Goal: Information Seeking & Learning: Learn about a topic

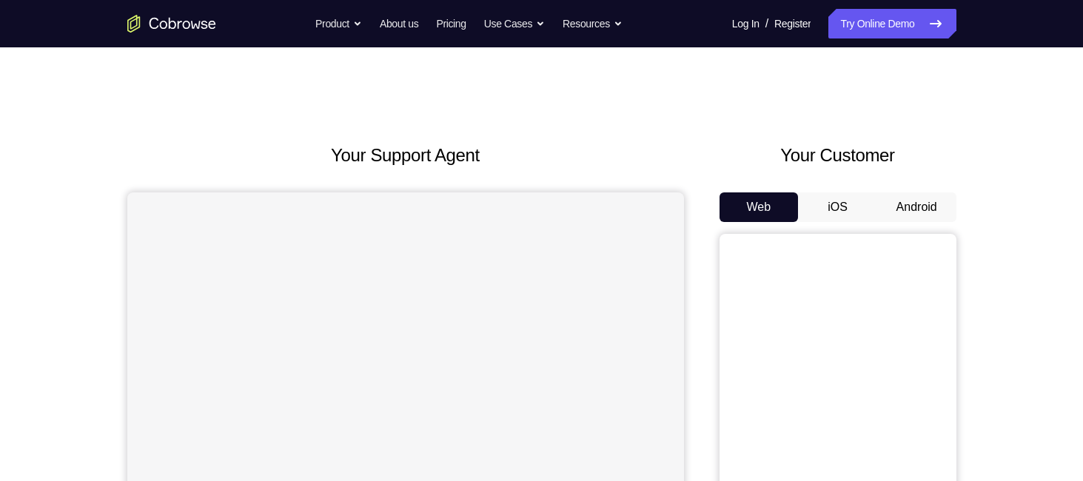
click at [913, 215] on button "Android" at bounding box center [916, 208] width 79 height 30
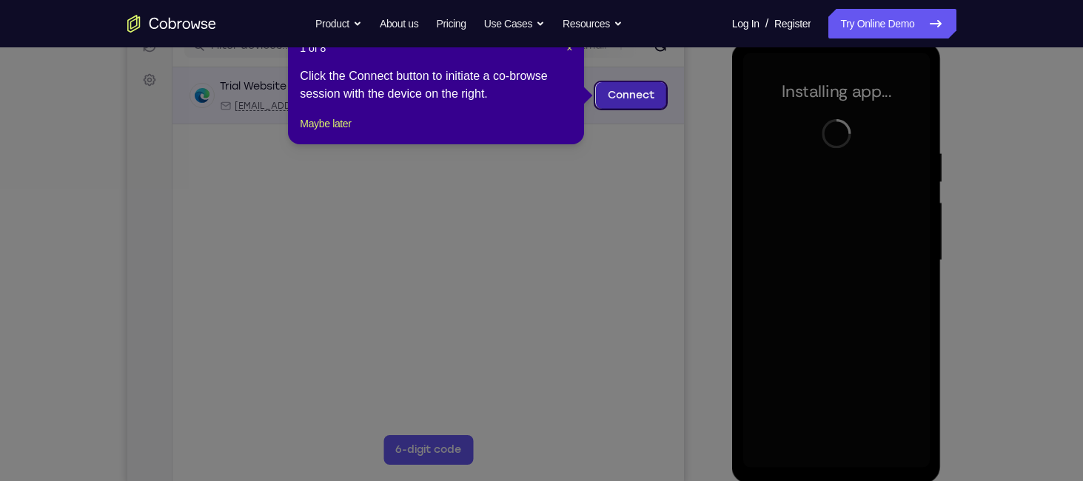
scroll to position [172, 0]
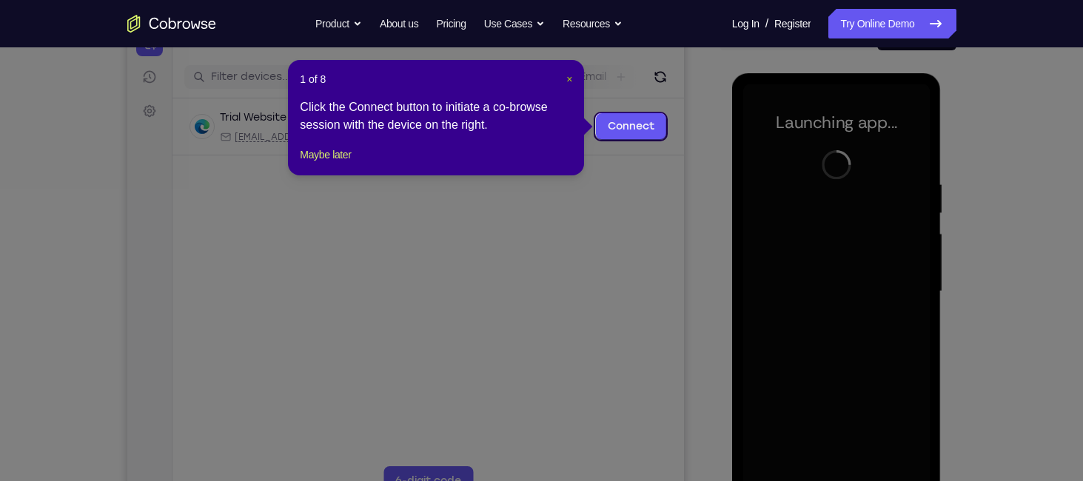
click at [572, 78] on span "×" at bounding box center [569, 79] width 6 height 12
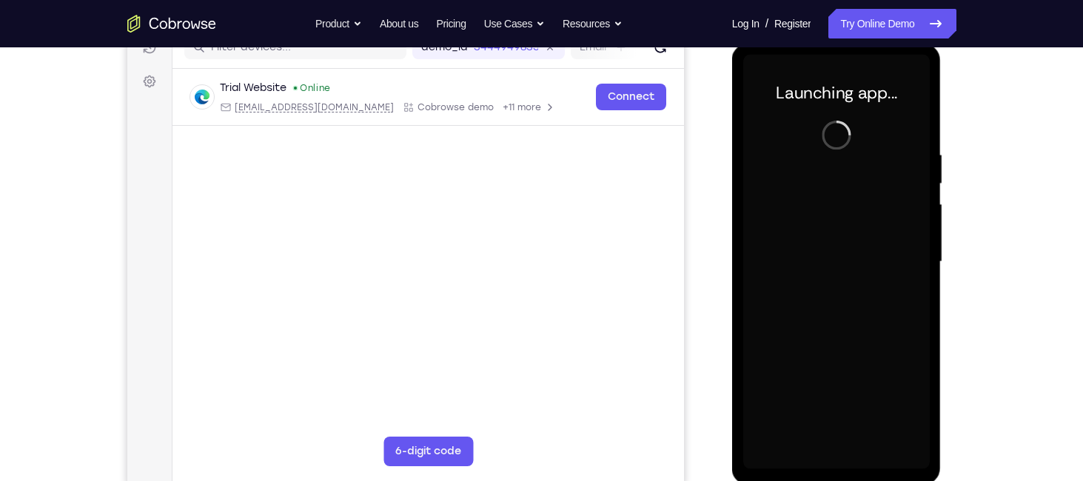
scroll to position [203, 0]
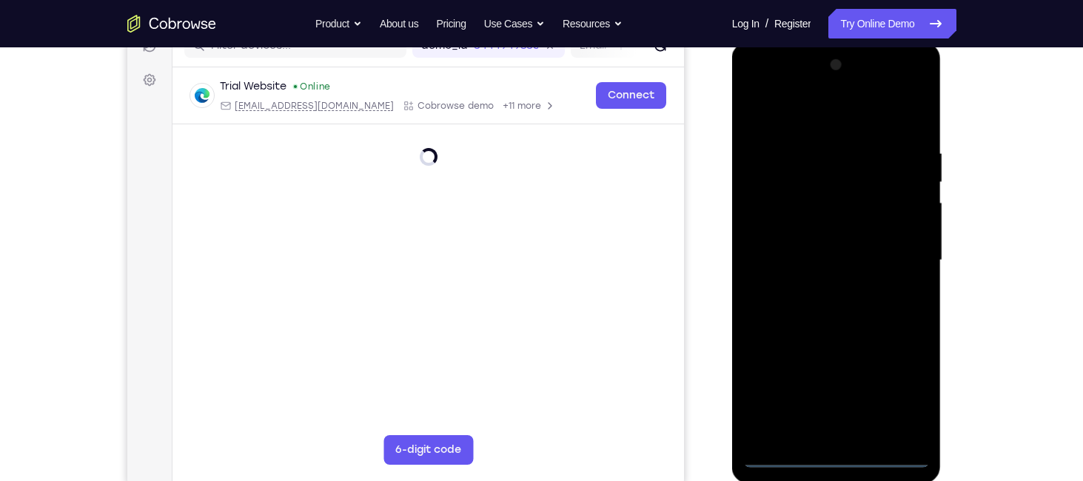
click at [837, 464] on div at bounding box center [836, 260] width 187 height 415
click at [836, 455] on div at bounding box center [836, 260] width 187 height 415
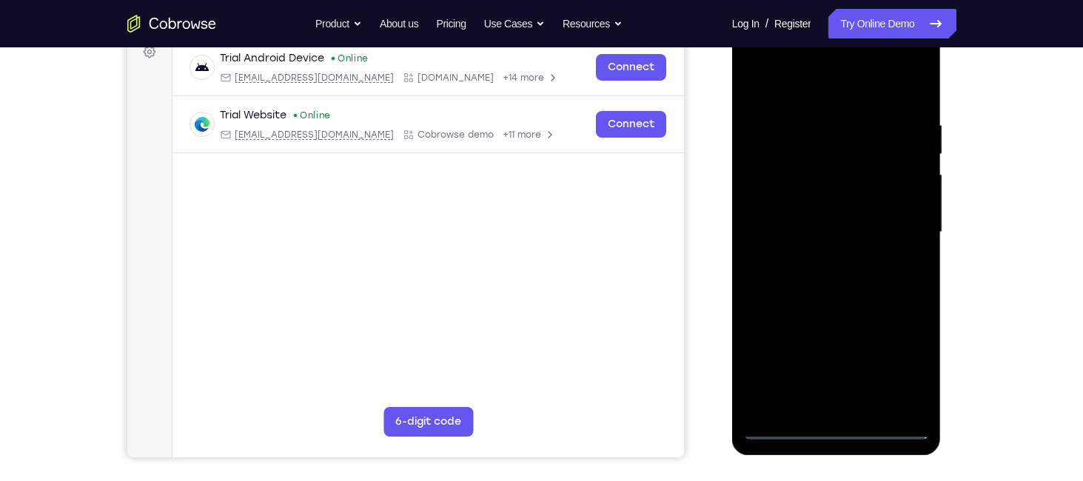
scroll to position [230, 0]
click at [896, 372] on div at bounding box center [836, 233] width 187 height 415
click at [800, 85] on div at bounding box center [836, 233] width 187 height 415
click at [900, 227] on div at bounding box center [836, 233] width 187 height 415
click at [816, 364] on div at bounding box center [836, 233] width 187 height 415
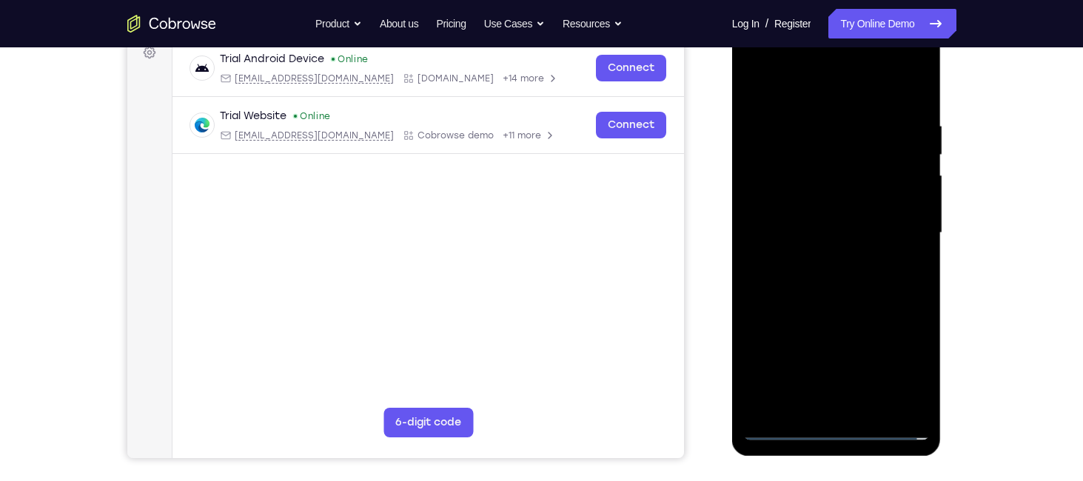
click at [817, 260] on div at bounding box center [836, 233] width 187 height 415
click at [815, 215] on div at bounding box center [836, 233] width 187 height 415
click at [808, 205] on div at bounding box center [836, 233] width 187 height 415
click at [794, 227] on div at bounding box center [836, 233] width 187 height 415
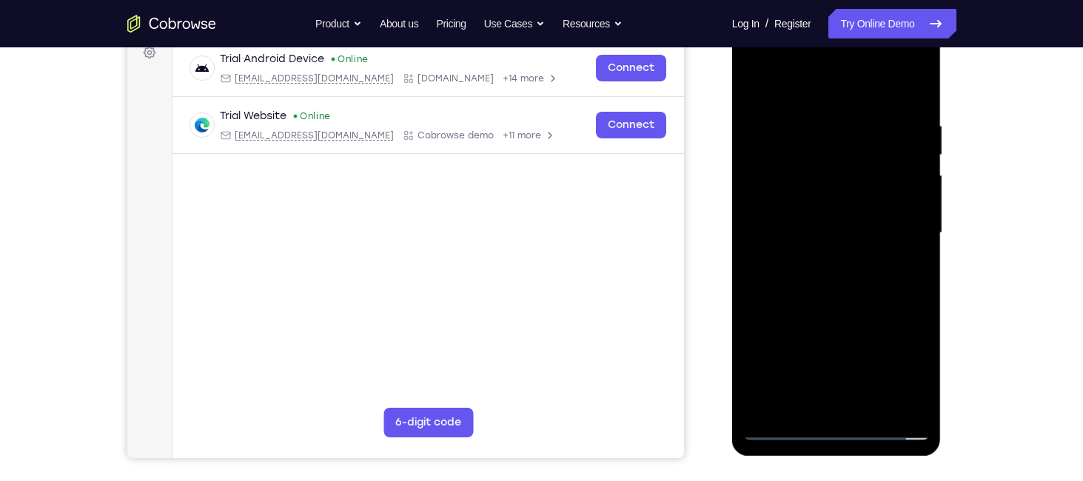
click at [801, 227] on div at bounding box center [836, 233] width 187 height 415
click at [814, 272] on div at bounding box center [836, 233] width 187 height 415
click at [910, 252] on div at bounding box center [836, 233] width 187 height 415
click at [884, 304] on div at bounding box center [836, 233] width 187 height 415
drag, startPoint x: 777, startPoint y: 86, endPoint x: 1073, endPoint y: 64, distance: 296.3
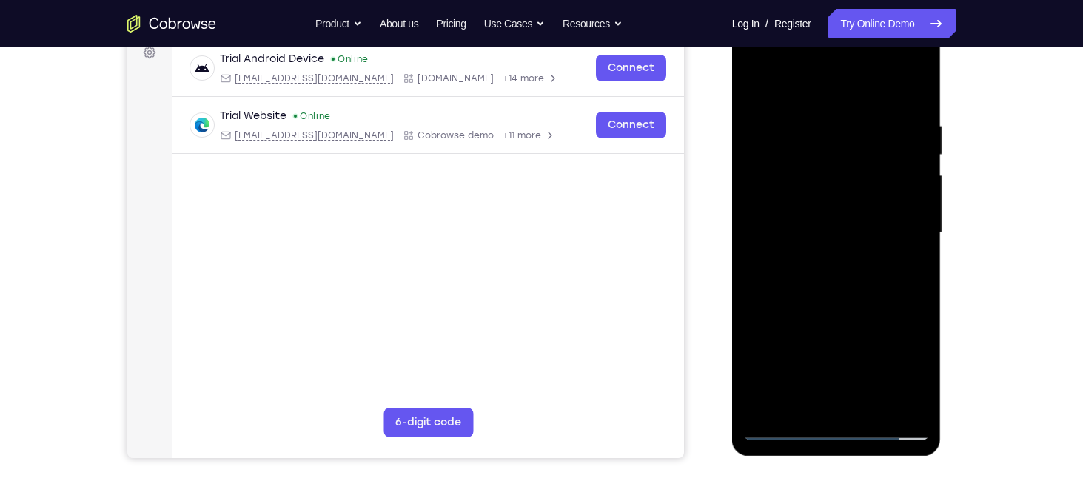
click at [943, 64] on html "Online web based iOS Simulators and Android Emulators. Run iPhone, iPad, Mobile…" at bounding box center [837, 237] width 211 height 444
click at [816, 124] on div at bounding box center [836, 233] width 187 height 415
click at [912, 87] on div at bounding box center [836, 233] width 187 height 415
click at [870, 404] on div at bounding box center [836, 233] width 187 height 415
click at [843, 316] on div at bounding box center [836, 233] width 187 height 415
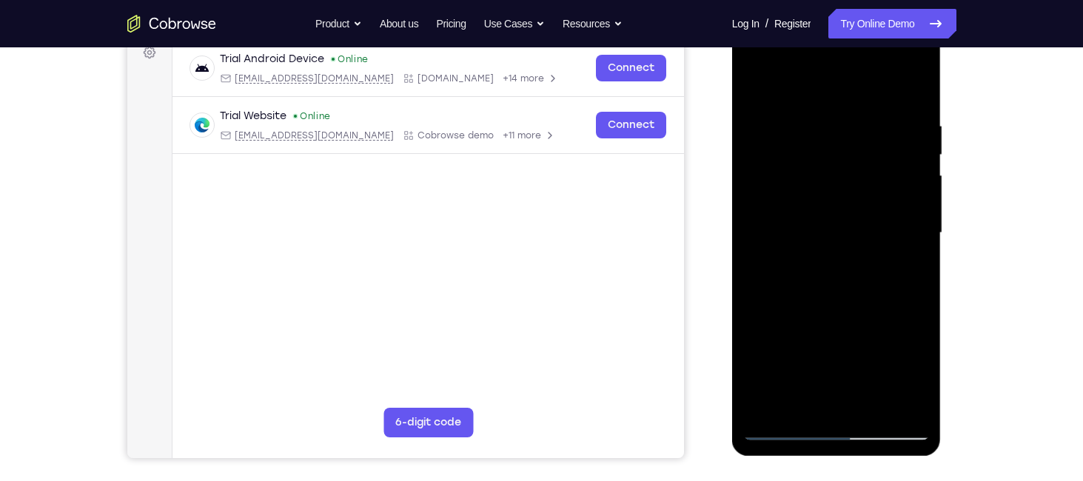
click at [803, 190] on div at bounding box center [836, 233] width 187 height 415
click at [760, 84] on div at bounding box center [836, 233] width 187 height 415
click at [759, 85] on div at bounding box center [836, 233] width 187 height 415
drag, startPoint x: 892, startPoint y: 120, endPoint x: 708, endPoint y: 170, distance: 191.1
click at [732, 170] on html "Online web based iOS Simulators and Android Emulators. Run iPhone, iPad, Mobile…" at bounding box center [837, 237] width 211 height 444
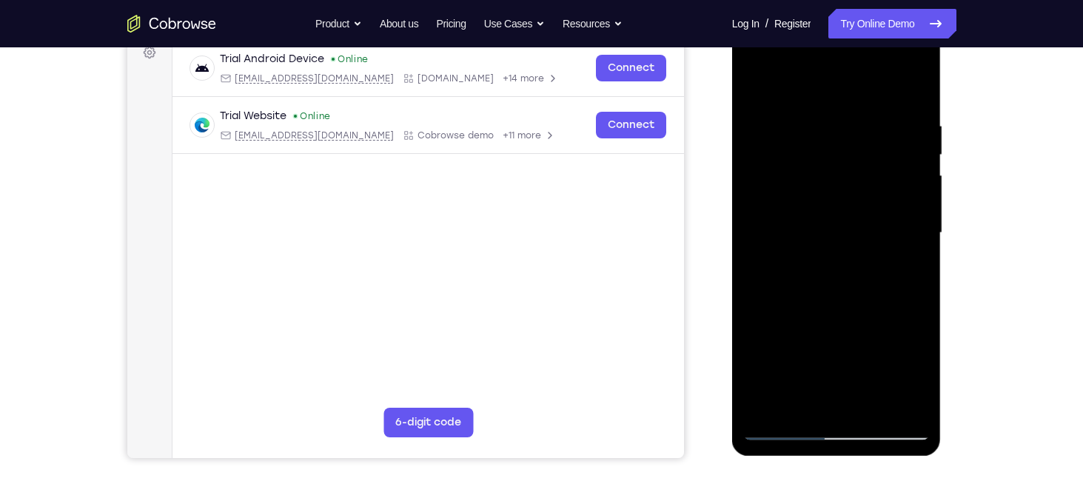
drag, startPoint x: 902, startPoint y: 120, endPoint x: 703, endPoint y: 132, distance: 199.5
click at [732, 132] on html "Online web based iOS Simulators and Android Emulators. Run iPhone, iPad, Mobile…" at bounding box center [837, 237] width 211 height 444
drag, startPoint x: 873, startPoint y: 109, endPoint x: 641, endPoint y: 138, distance: 233.7
click at [732, 138] on html "Online web based iOS Simulators and Android Emulators. Run iPhone, iPad, Mobile…" at bounding box center [837, 237] width 211 height 444
drag, startPoint x: 880, startPoint y: 116, endPoint x: 666, endPoint y: 143, distance: 215.6
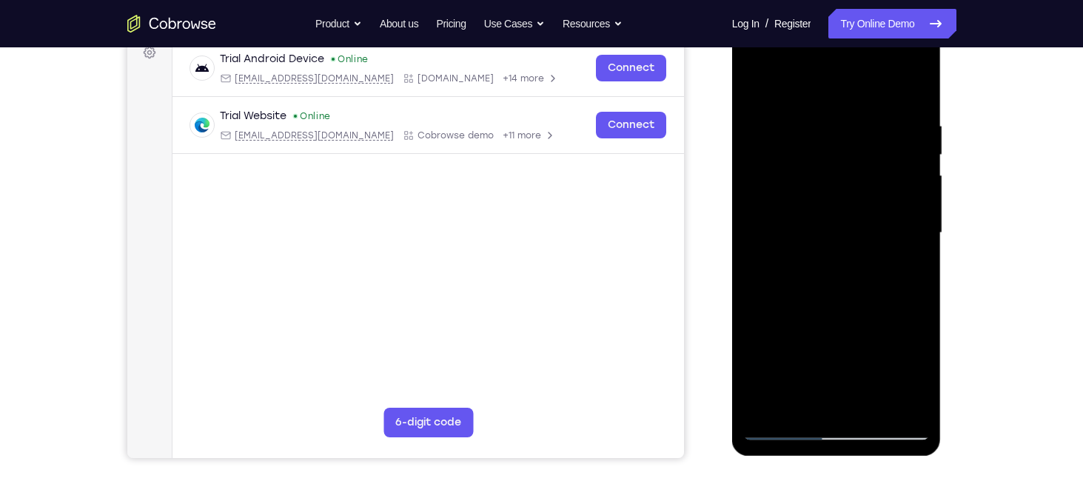
click at [732, 143] on html "Online web based iOS Simulators and Android Emulators. Run iPhone, iPad, Mobile…" at bounding box center [837, 237] width 211 height 444
drag, startPoint x: 891, startPoint y: 113, endPoint x: 703, endPoint y: 108, distance: 188.1
click at [732, 108] on html "Online web based iOS Simulators and Android Emulators. Run iPhone, iPad, Mobile…" at bounding box center [837, 237] width 211 height 444
click at [765, 119] on div at bounding box center [836, 233] width 187 height 415
click at [912, 88] on div at bounding box center [836, 233] width 187 height 415
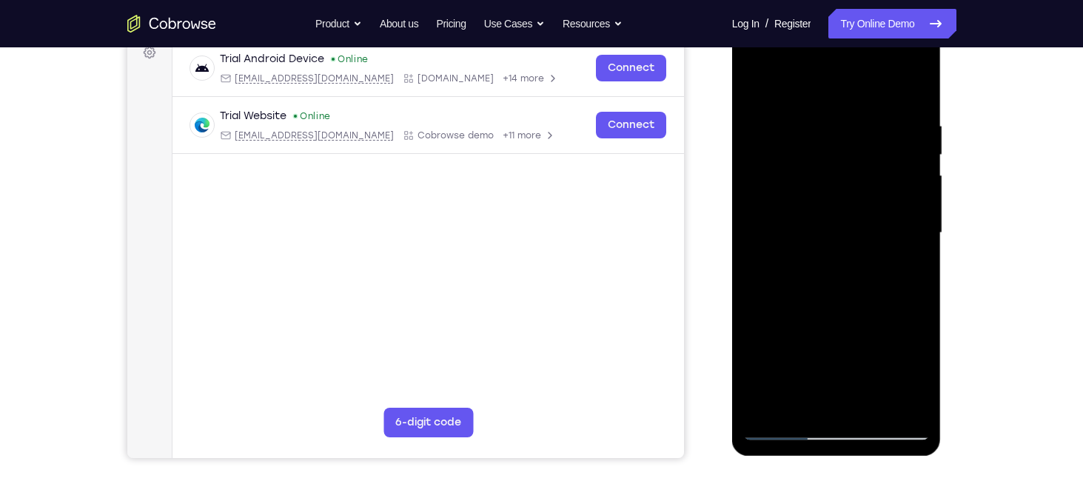
click at [909, 113] on div at bounding box center [836, 233] width 187 height 415
click at [914, 90] on div at bounding box center [836, 233] width 187 height 415
drag, startPoint x: 907, startPoint y: 113, endPoint x: 797, endPoint y: 139, distance: 112.6
click at [797, 139] on div at bounding box center [836, 233] width 187 height 415
drag, startPoint x: 910, startPoint y: 121, endPoint x: 743, endPoint y: 130, distance: 166.8
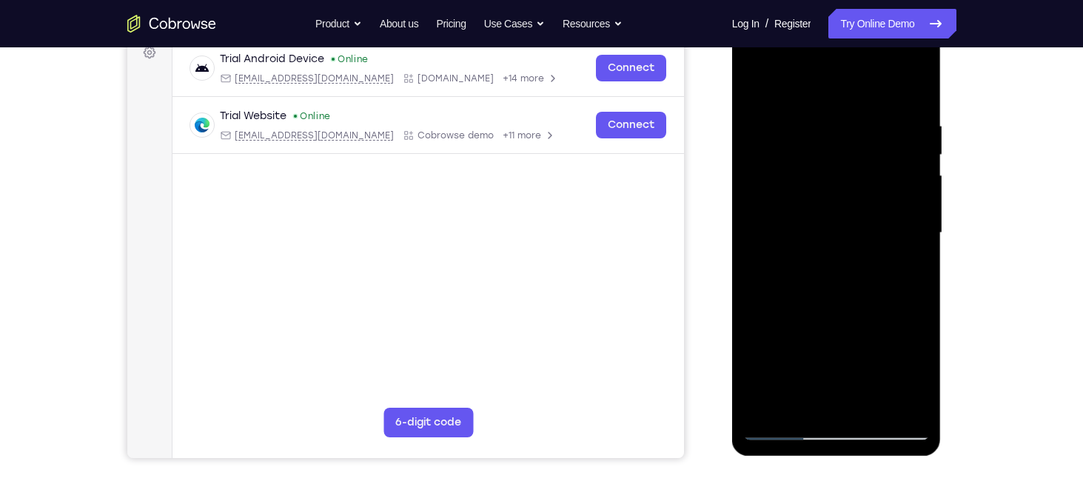
click at [743, 130] on div at bounding box center [836, 233] width 187 height 415
drag, startPoint x: 772, startPoint y: 114, endPoint x: 1039, endPoint y: 107, distance: 267.4
click at [943, 107] on html "Online web based iOS Simulators and Android Emulators. Run iPhone, iPad, Mobile…" at bounding box center [837, 237] width 211 height 444
drag, startPoint x: 768, startPoint y: 118, endPoint x: 897, endPoint y: 127, distance: 129.8
click at [897, 127] on div at bounding box center [836, 233] width 187 height 415
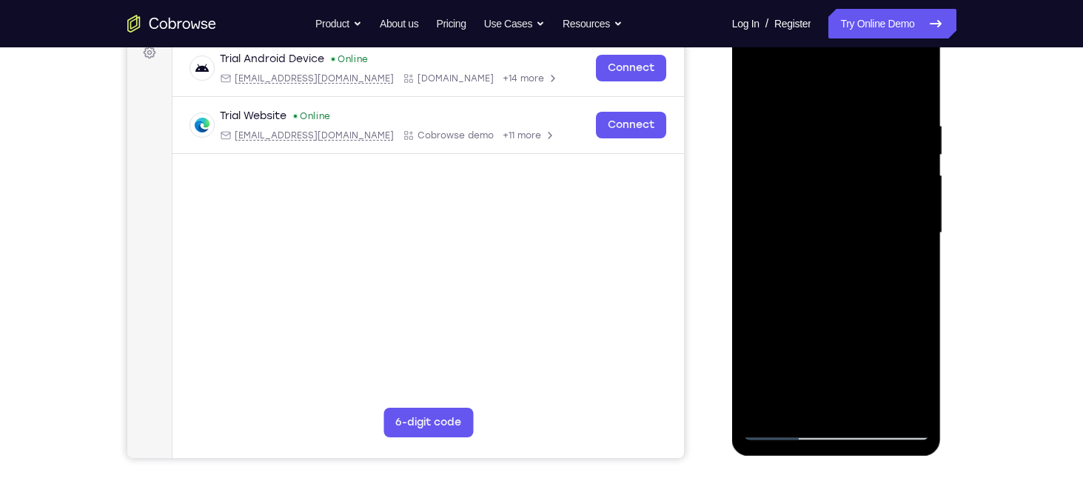
drag, startPoint x: 779, startPoint y: 116, endPoint x: 828, endPoint y: 121, distance: 49.1
click at [828, 121] on div at bounding box center [836, 233] width 187 height 415
click at [820, 120] on div at bounding box center [836, 233] width 187 height 415
click at [914, 85] on div at bounding box center [836, 233] width 187 height 415
drag, startPoint x: 768, startPoint y: 115, endPoint x: 940, endPoint y: 127, distance: 172.2
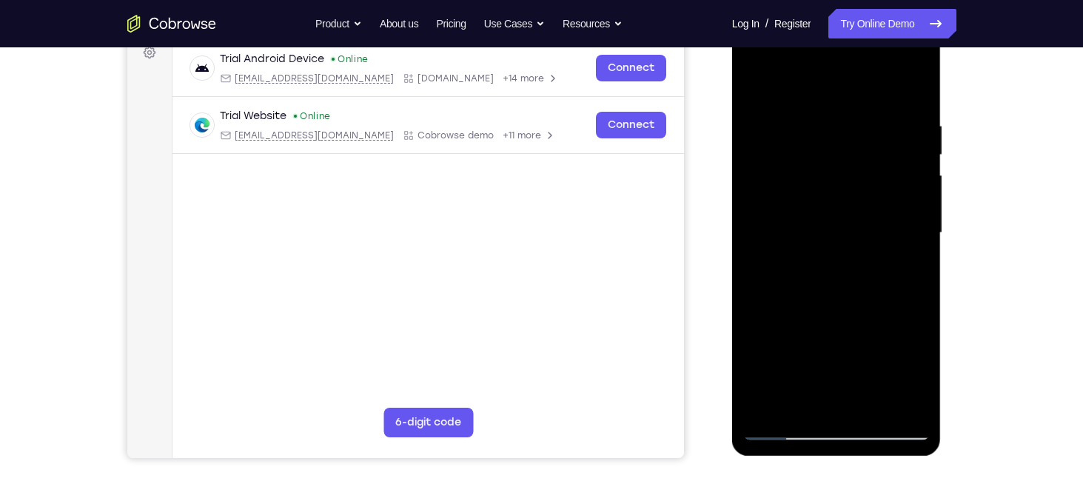
click at [940, 127] on div at bounding box center [837, 235] width 210 height 441
drag, startPoint x: 772, startPoint y: 111, endPoint x: 916, endPoint y: 126, distance: 145.1
click at [916, 126] on div at bounding box center [836, 233] width 187 height 415
drag, startPoint x: 781, startPoint y: 115, endPoint x: 926, endPoint y: 126, distance: 144.8
click at [926, 126] on div at bounding box center [836, 233] width 187 height 415
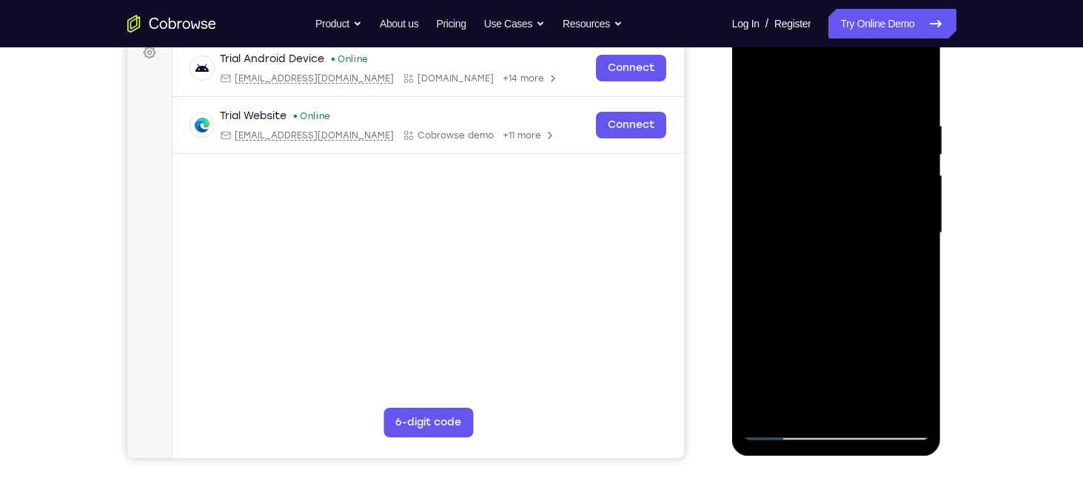
drag, startPoint x: 883, startPoint y: 364, endPoint x: 870, endPoint y: 221, distance: 142.8
click at [870, 221] on div at bounding box center [836, 233] width 187 height 415
drag, startPoint x: 856, startPoint y: 352, endPoint x: 881, endPoint y: 71, distance: 281.8
click at [881, 71] on div at bounding box center [836, 233] width 187 height 415
drag, startPoint x: 855, startPoint y: 352, endPoint x: 921, endPoint y: 53, distance: 305.6
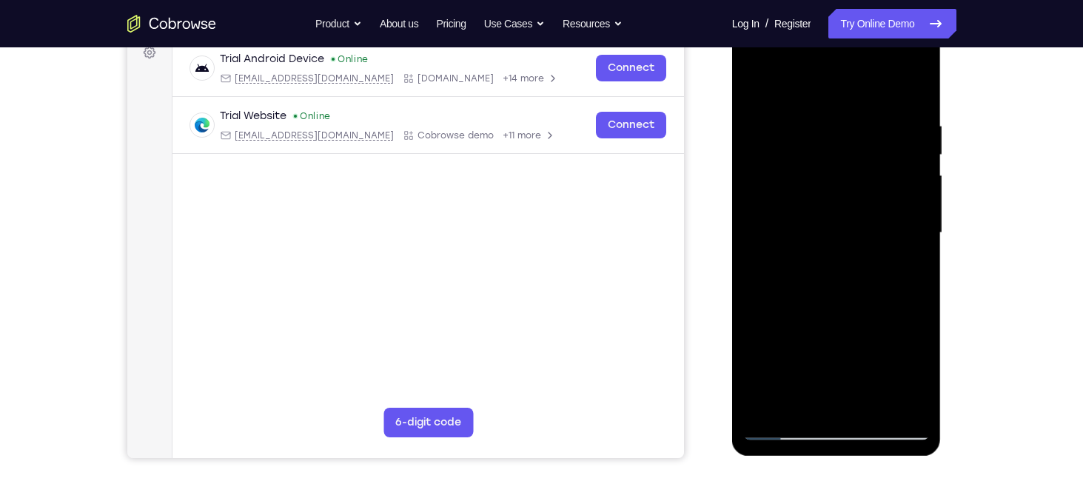
click at [921, 53] on div at bounding box center [836, 233] width 187 height 415
drag, startPoint x: 843, startPoint y: 358, endPoint x: 933, endPoint y: 72, distance: 300.2
click at [933, 72] on div at bounding box center [837, 235] width 210 height 441
drag, startPoint x: 846, startPoint y: 124, endPoint x: 837, endPoint y: 480, distance: 355.5
click at [837, 459] on html "Online web based iOS Simulators and Android Emulators. Run iPhone, iPad, Mobile…" at bounding box center [837, 237] width 211 height 444
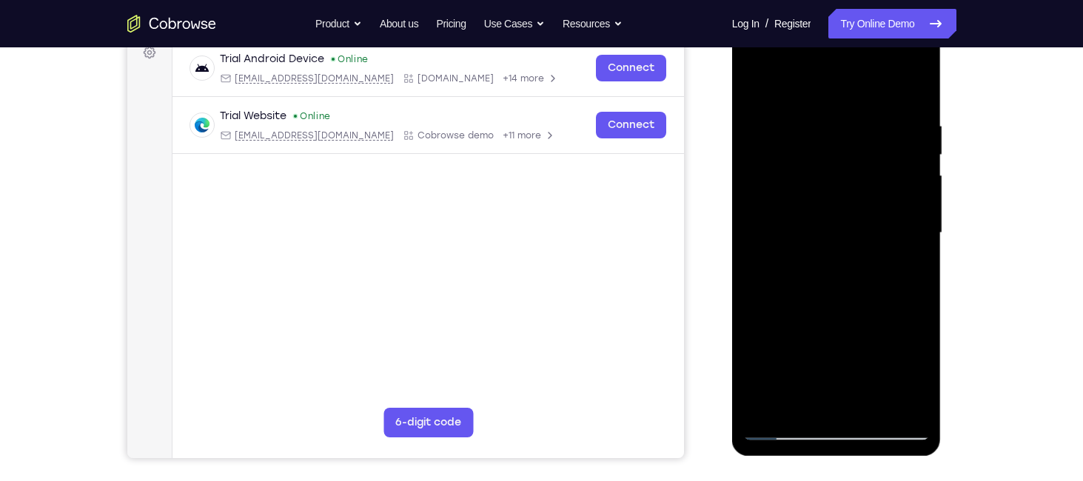
drag, startPoint x: 765, startPoint y: 123, endPoint x: 1073, endPoint y: 104, distance: 308.6
click at [943, 104] on html "Online web based iOS Simulators and Android Emulators. Run iPhone, iPad, Mobile…" at bounding box center [837, 237] width 211 height 444
click at [817, 121] on div at bounding box center [836, 233] width 187 height 415
click at [799, 84] on div at bounding box center [836, 233] width 187 height 415
click at [772, 406] on div at bounding box center [836, 233] width 187 height 415
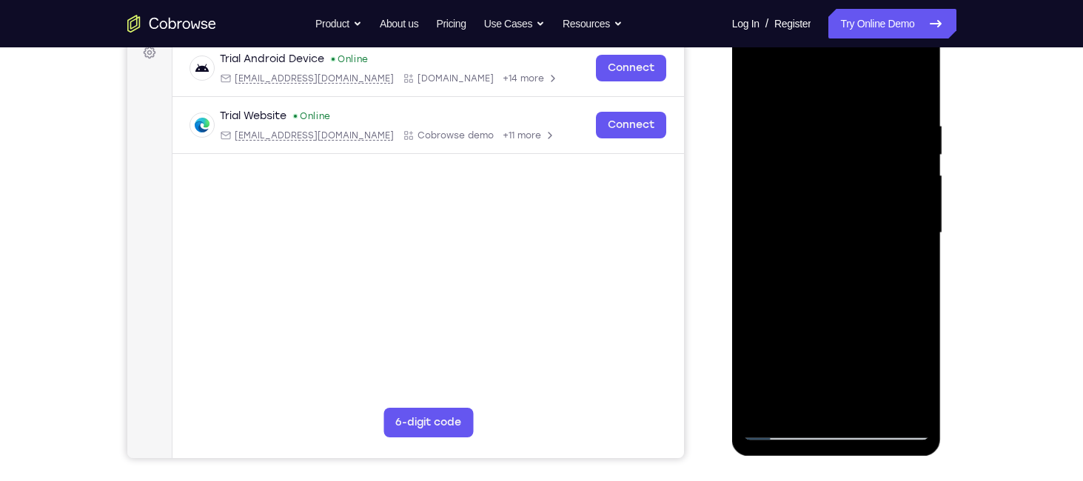
click at [907, 414] on div at bounding box center [836, 233] width 187 height 415
drag, startPoint x: 863, startPoint y: 269, endPoint x: 870, endPoint y: 130, distance: 138.7
click at [870, 130] on div at bounding box center [836, 233] width 187 height 415
drag, startPoint x: 846, startPoint y: 306, endPoint x: 872, endPoint y: 127, distance: 181.1
click at [872, 127] on div at bounding box center [836, 233] width 187 height 415
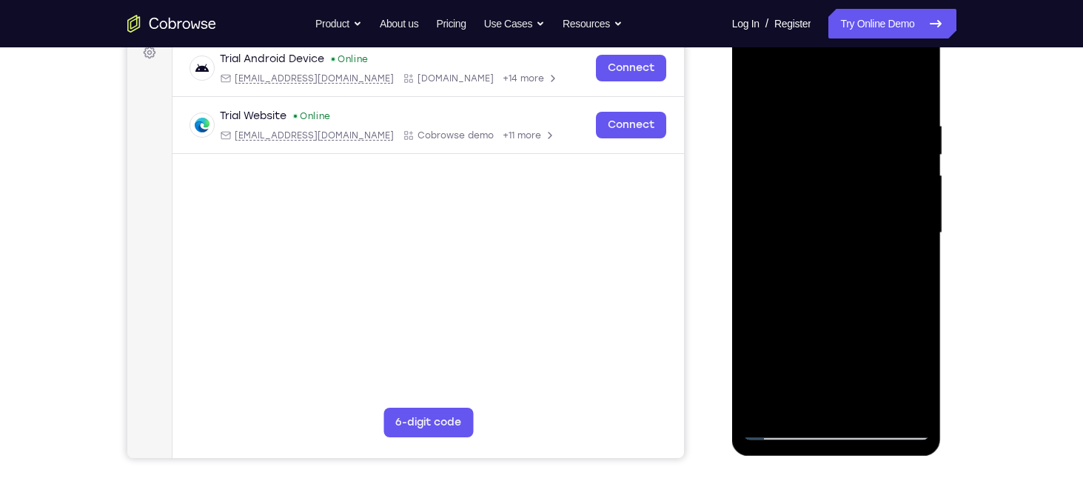
drag, startPoint x: 867, startPoint y: 101, endPoint x: 847, endPoint y: 378, distance: 277.7
click at [847, 378] on div at bounding box center [836, 233] width 187 height 415
click at [898, 143] on div at bounding box center [836, 233] width 187 height 415
click at [828, 180] on div at bounding box center [836, 233] width 187 height 415
click at [755, 87] on div at bounding box center [836, 233] width 187 height 415
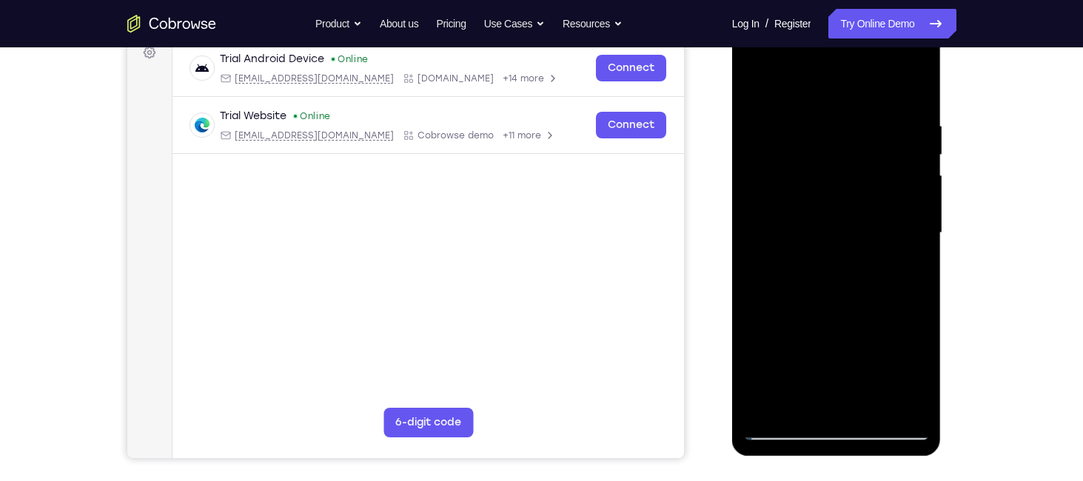
click at [880, 235] on div at bounding box center [836, 233] width 187 height 415
click at [912, 411] on div at bounding box center [836, 233] width 187 height 415
click at [769, 403] on div at bounding box center [836, 233] width 187 height 415
click at [911, 110] on div at bounding box center [836, 233] width 187 height 415
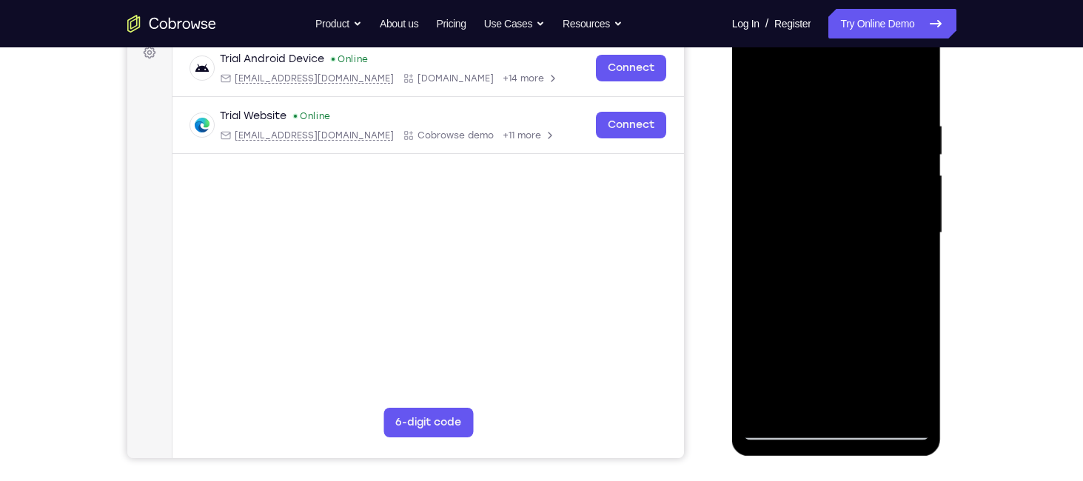
click at [912, 95] on div at bounding box center [836, 233] width 187 height 415
click at [909, 408] on div at bounding box center [836, 233] width 187 height 415
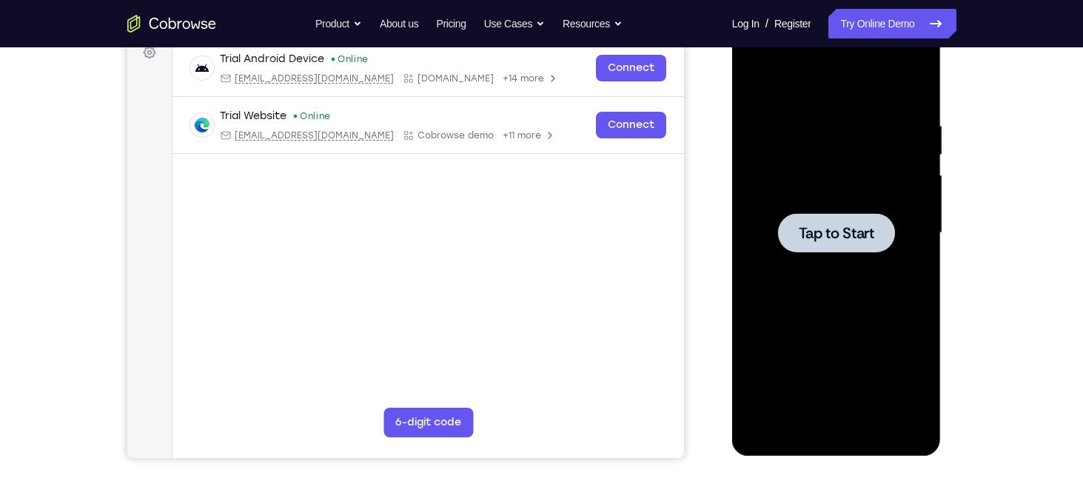
click at [859, 269] on div at bounding box center [836, 233] width 187 height 415
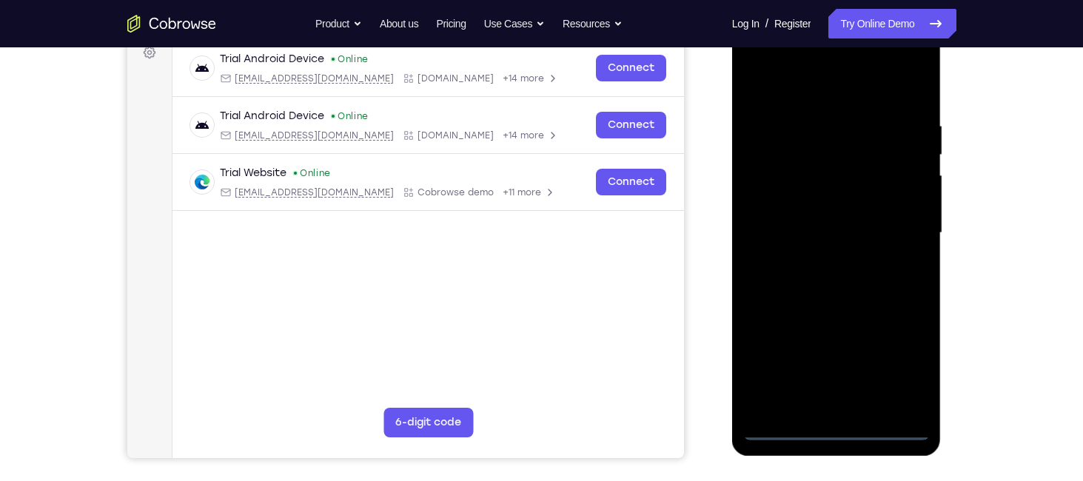
click at [837, 429] on div at bounding box center [836, 233] width 187 height 415
click at [903, 364] on div at bounding box center [836, 233] width 187 height 415
click at [815, 91] on div at bounding box center [836, 233] width 187 height 415
click at [812, 150] on div at bounding box center [836, 233] width 187 height 415
click at [792, 244] on div at bounding box center [836, 233] width 187 height 415
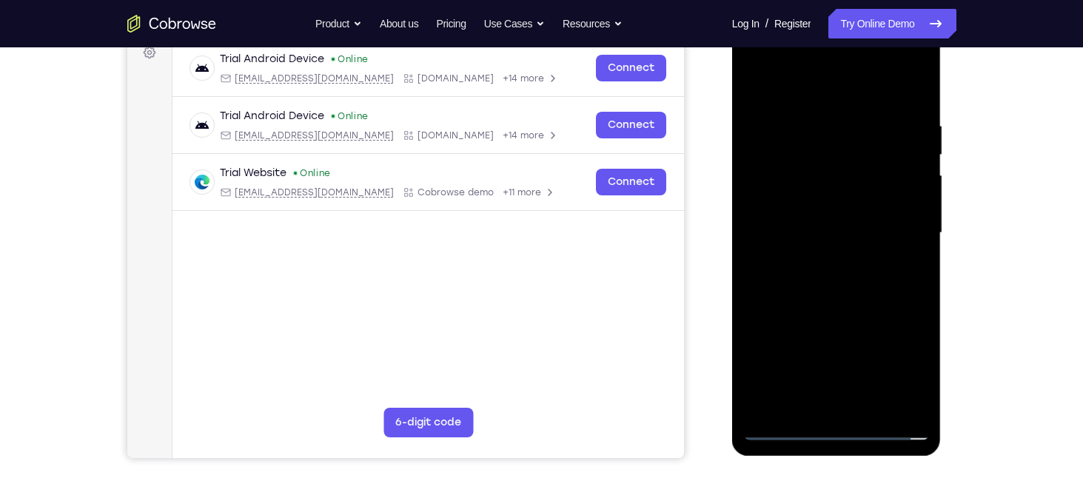
click at [845, 235] on div at bounding box center [836, 233] width 187 height 415
click at [804, 213] on div at bounding box center [836, 233] width 187 height 415
click at [838, 320] on div at bounding box center [836, 233] width 187 height 415
click at [772, 431] on div at bounding box center [836, 233] width 187 height 415
click at [773, 431] on div at bounding box center [836, 233] width 187 height 415
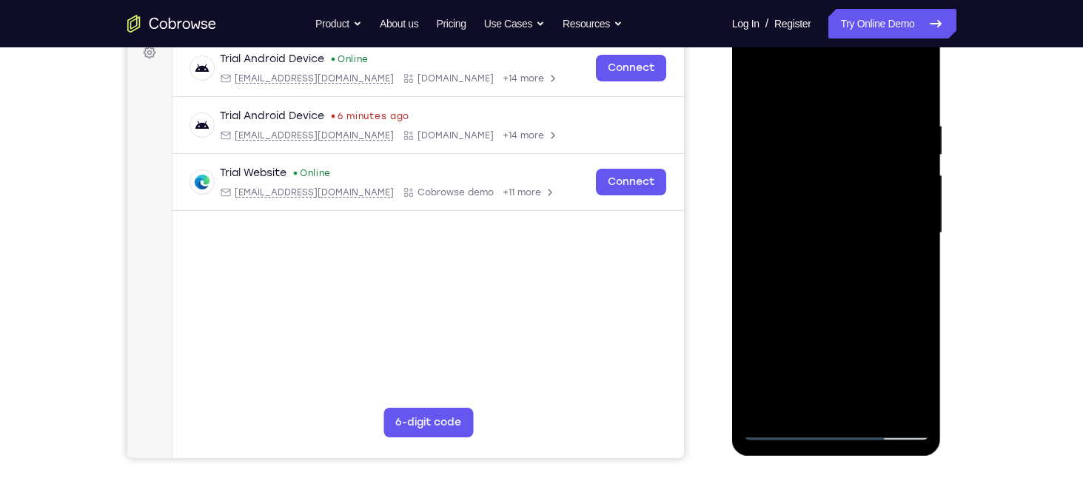
click at [840, 244] on div at bounding box center [836, 233] width 187 height 415
click at [835, 297] on div at bounding box center [836, 233] width 187 height 415
click at [807, 261] on div at bounding box center [836, 233] width 187 height 415
drag, startPoint x: 822, startPoint y: 253, endPoint x: 784, endPoint y: 109, distance: 149.2
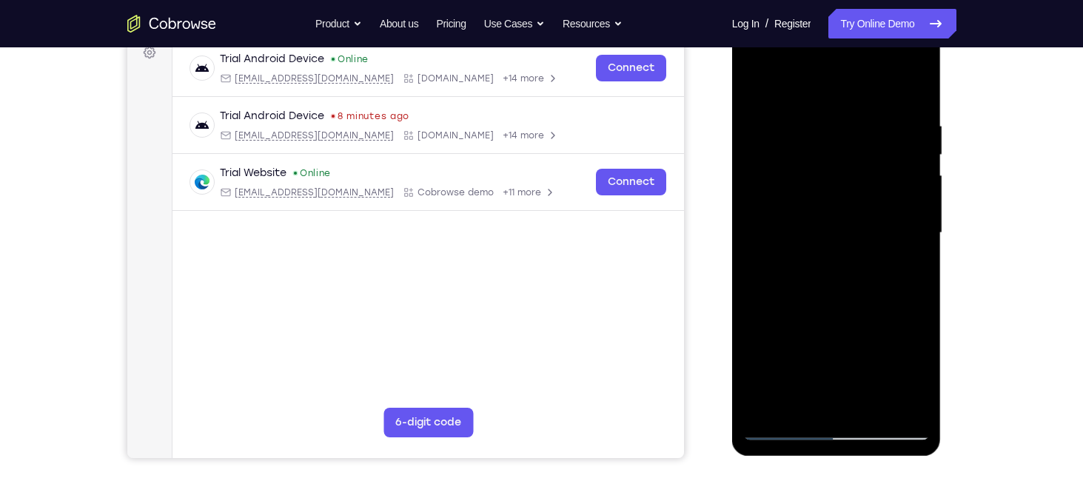
click at [784, 109] on div at bounding box center [836, 233] width 187 height 415
drag, startPoint x: 801, startPoint y: 144, endPoint x: 835, endPoint y: 385, distance: 243.7
click at [835, 385] on div at bounding box center [836, 233] width 187 height 415
click at [769, 183] on div at bounding box center [836, 233] width 187 height 415
click at [800, 264] on div at bounding box center [836, 233] width 187 height 415
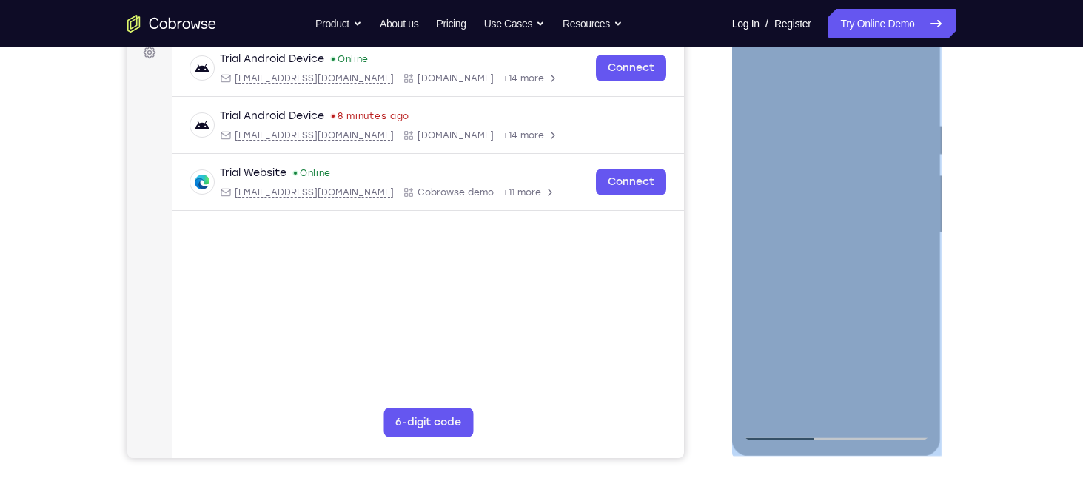
click at [800, 264] on div at bounding box center [836, 233] width 187 height 415
drag, startPoint x: 800, startPoint y: 264, endPoint x: 815, endPoint y: 192, distance: 73.3
click at [815, 192] on div at bounding box center [836, 233] width 187 height 415
click at [846, 267] on div at bounding box center [836, 233] width 187 height 415
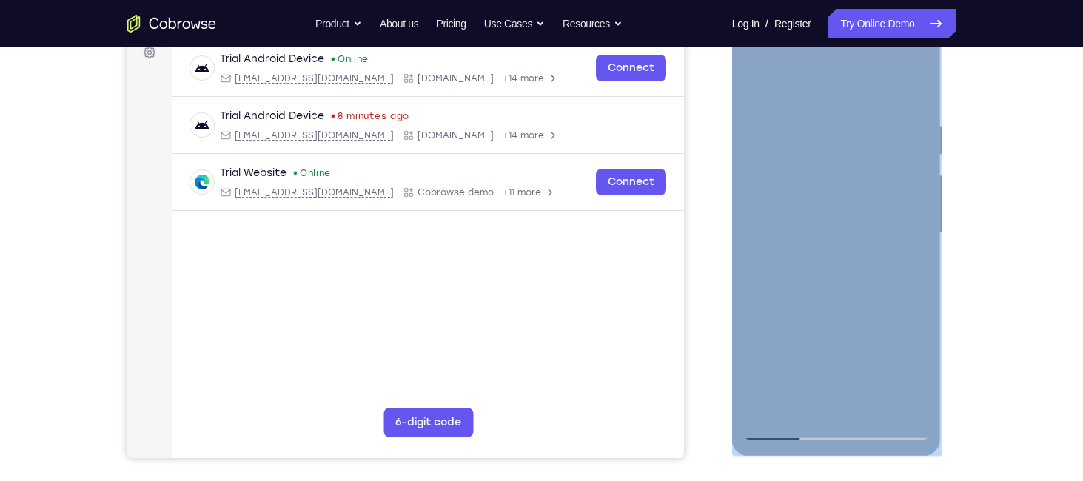
click at [917, 409] on div at bounding box center [836, 233] width 187 height 415
click at [842, 263] on div at bounding box center [836, 233] width 187 height 415
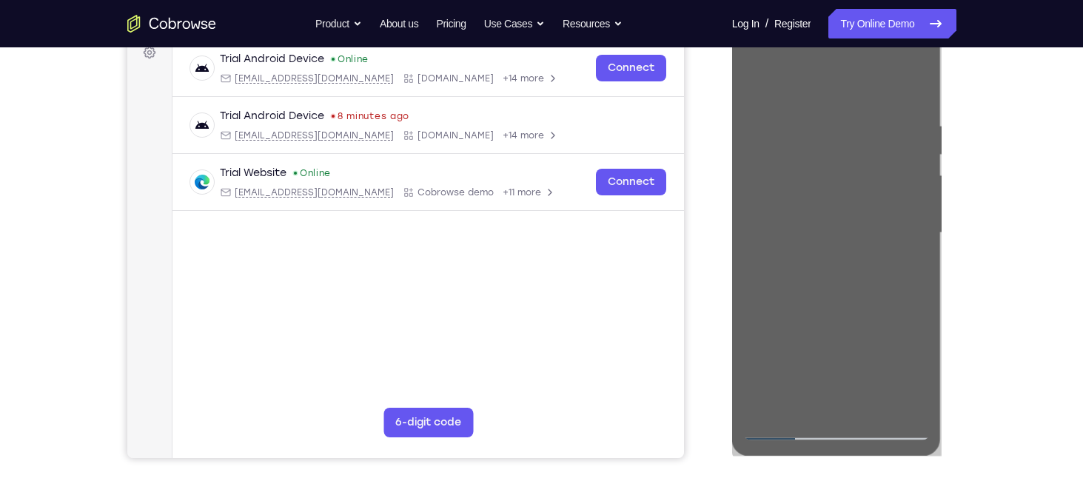
click at [994, 243] on div "Your Support Agent Your Customer Web iOS Android Next Steps We’d be happy to gi…" at bounding box center [542, 305] width 948 height 977
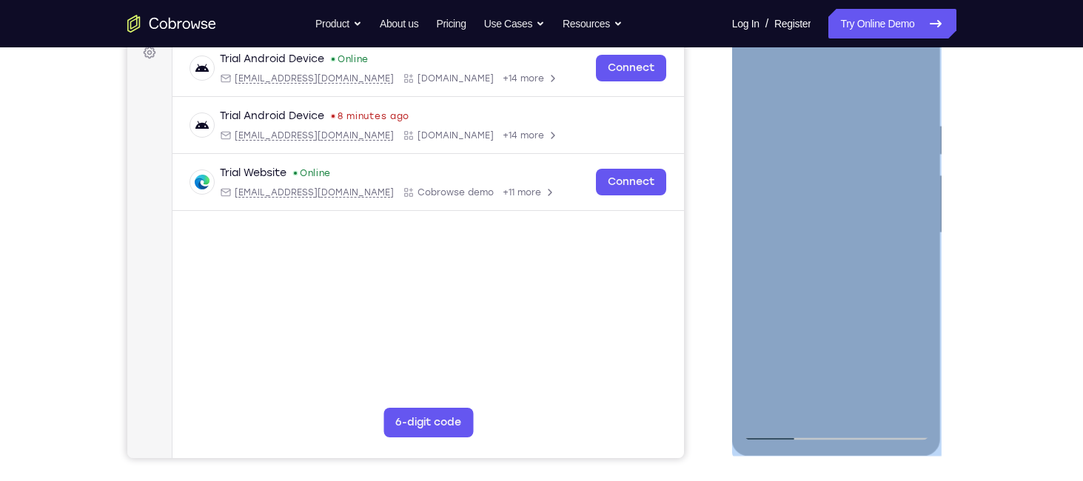
click at [939, 261] on div at bounding box center [837, 235] width 210 height 441
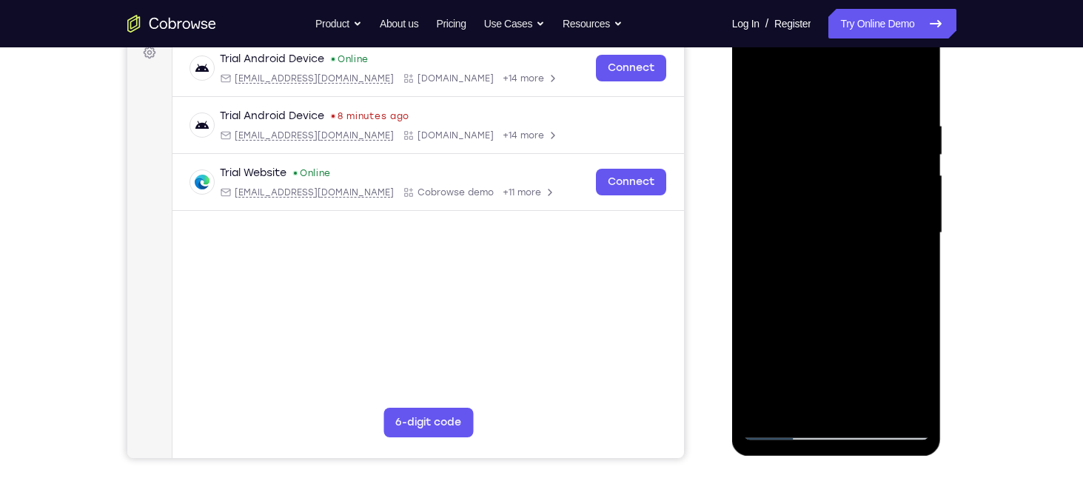
drag, startPoint x: 900, startPoint y: 253, endPoint x: 886, endPoint y: 185, distance: 69.6
click at [886, 185] on div at bounding box center [836, 233] width 187 height 415
click at [842, 244] on div at bounding box center [836, 233] width 187 height 415
